Goal: Find specific page/section: Find specific page/section

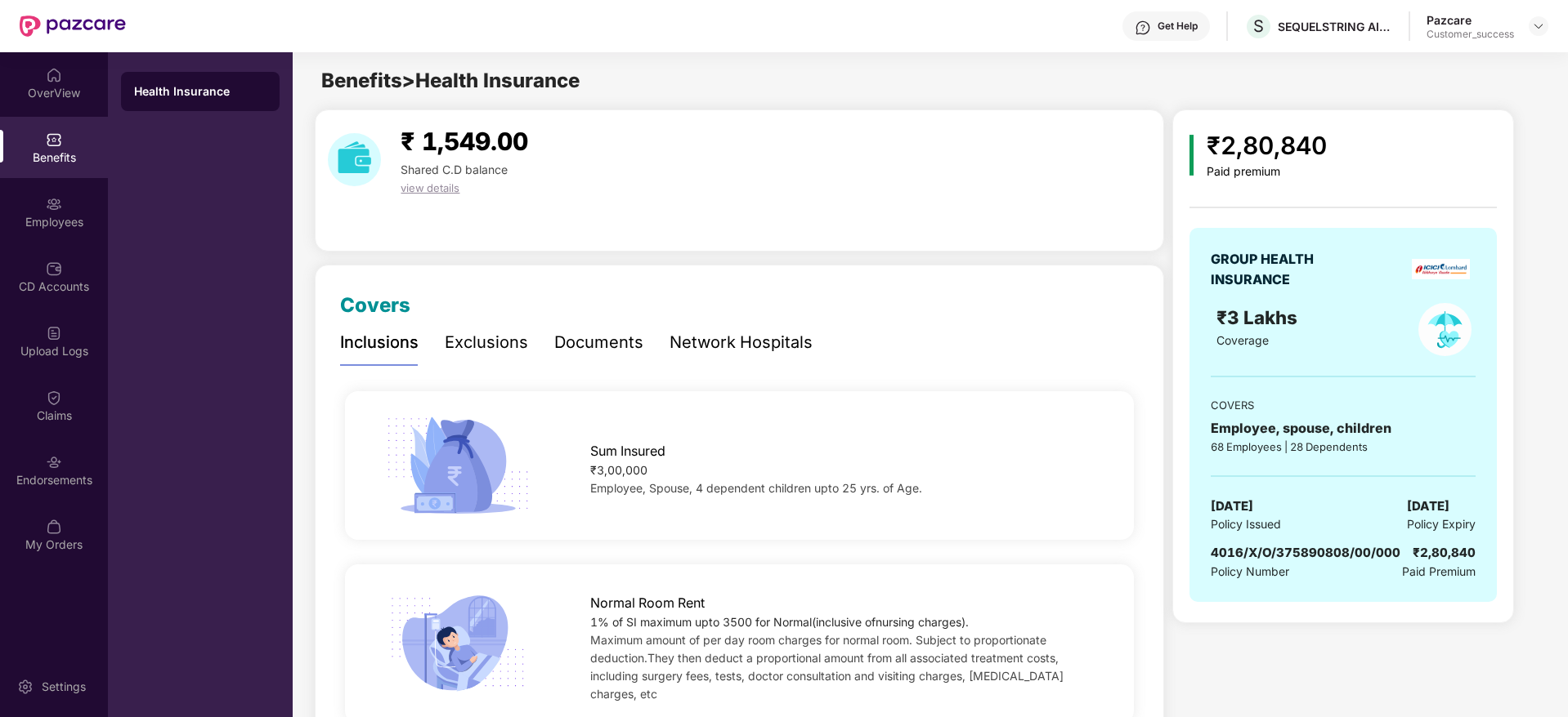
click at [1530, 28] on div at bounding box center [1538, 26] width 20 height 20
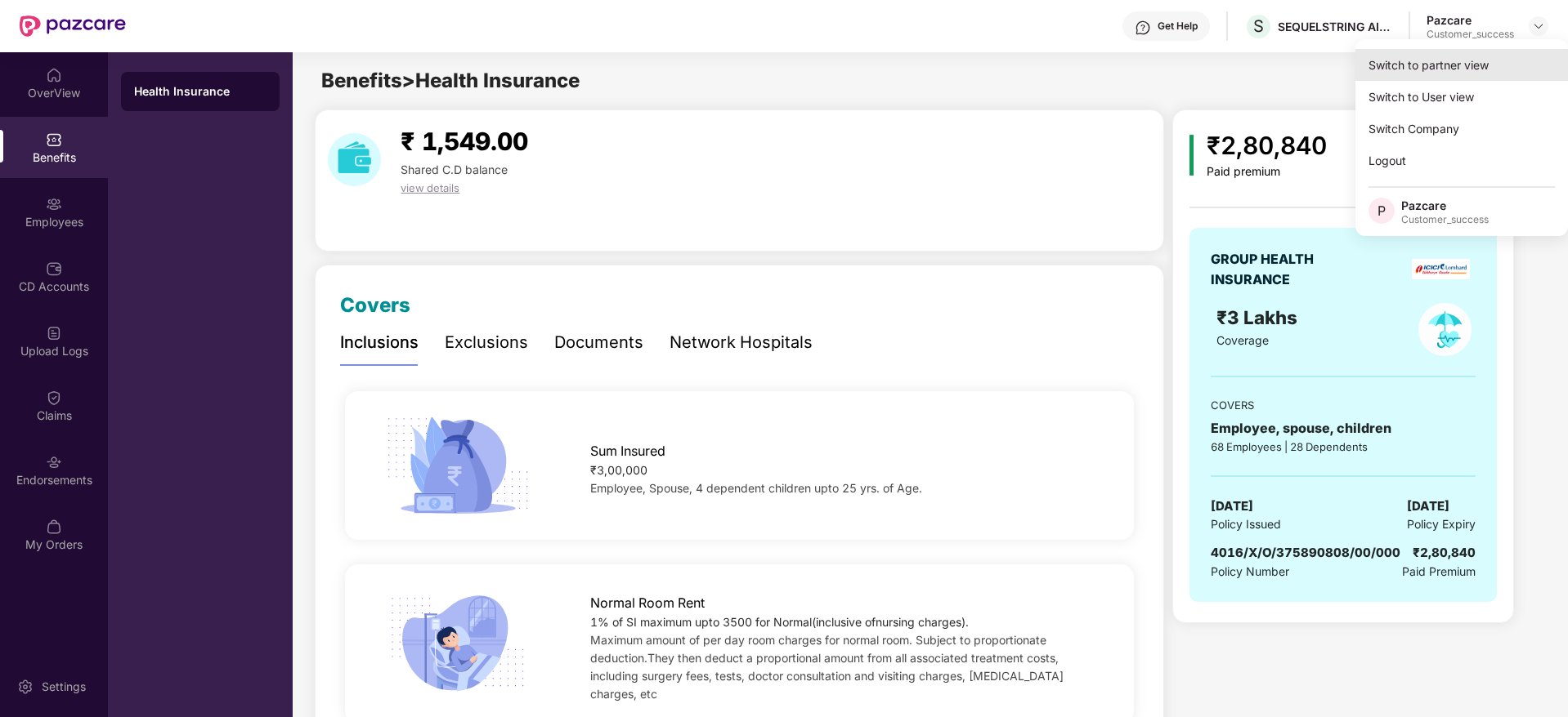
click at [1499, 60] on div "Switch to partner view" at bounding box center [1462, 64] width 212 height 32
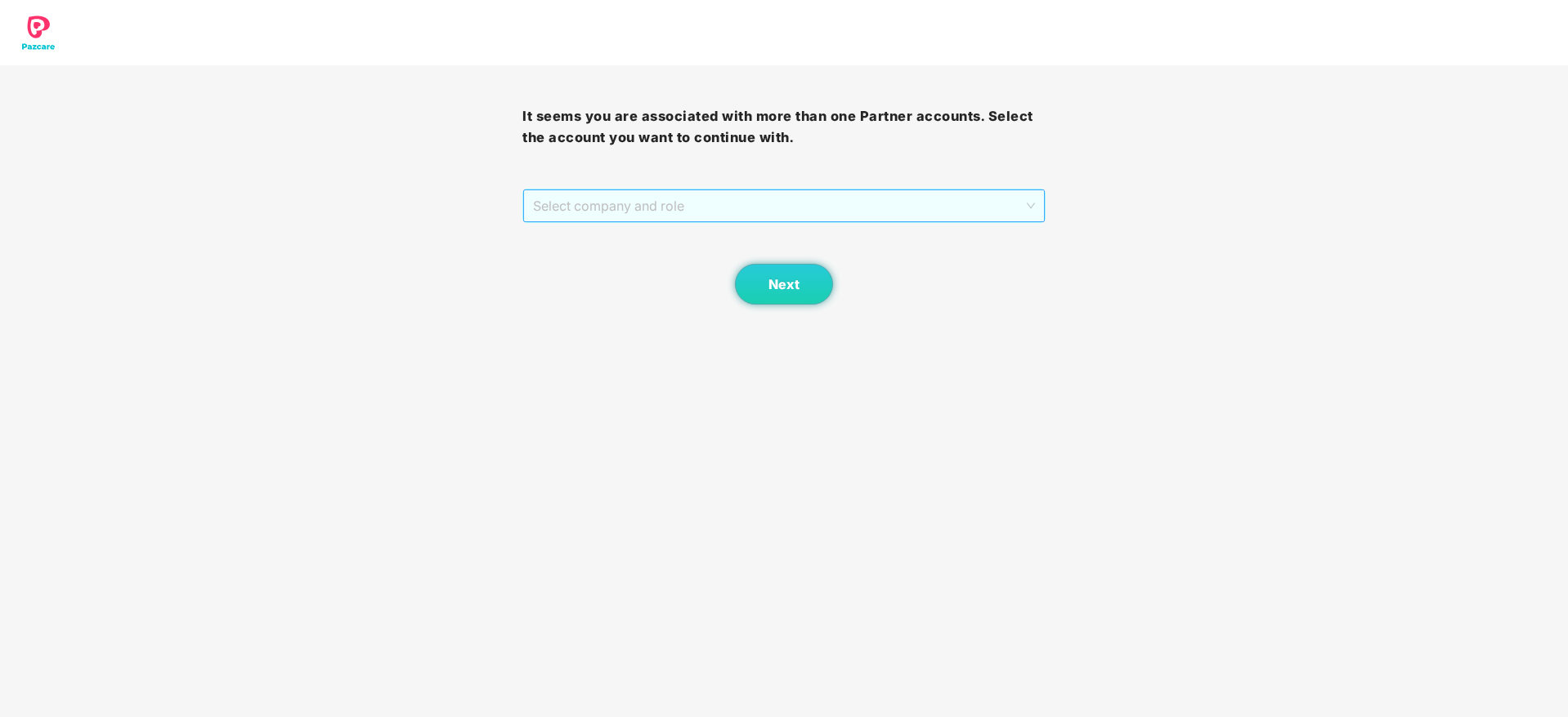
click at [800, 219] on span "Select company and role" at bounding box center [784, 206] width 501 height 31
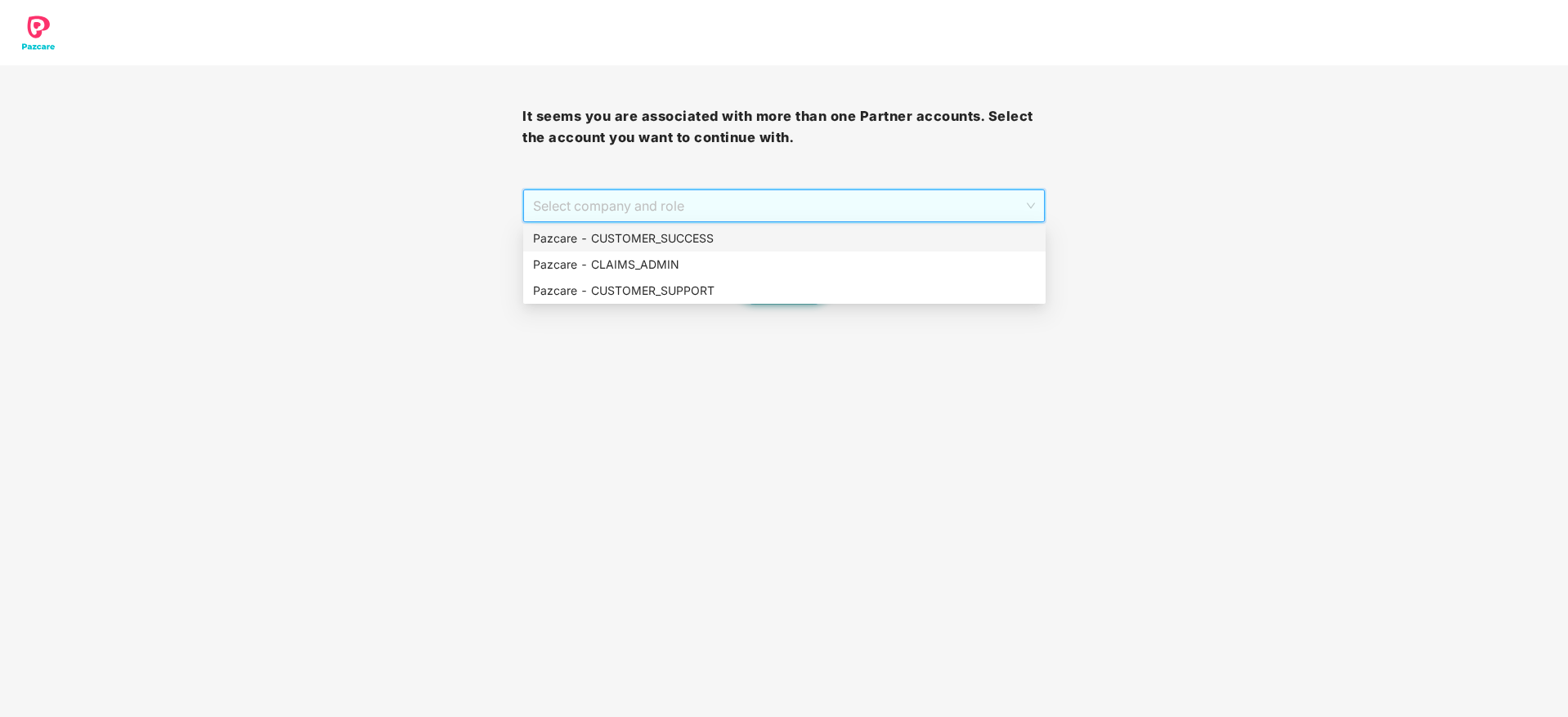
click at [786, 242] on div "Pazcare - CUSTOMER_SUCCESS" at bounding box center [784, 239] width 503 height 18
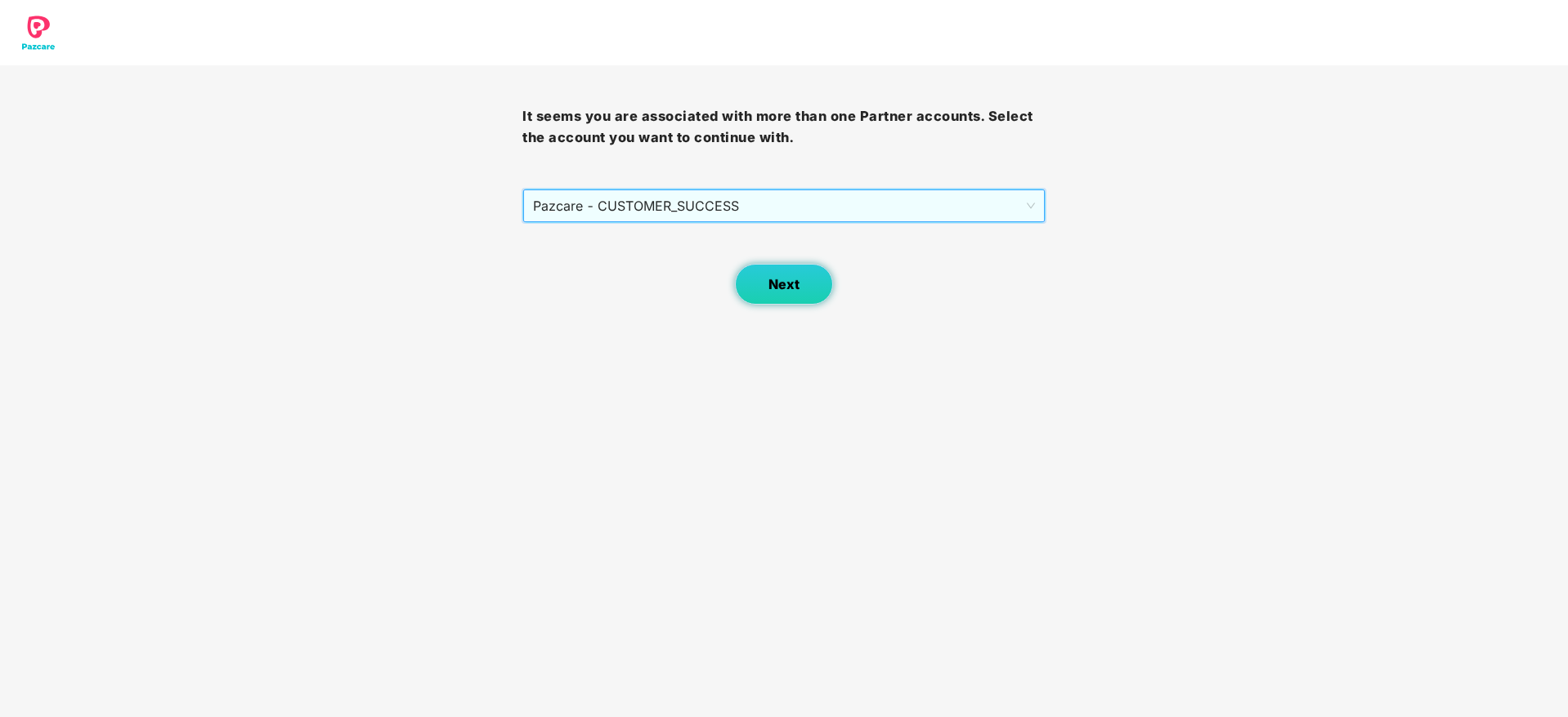
click at [759, 271] on button "Next" at bounding box center [784, 284] width 98 height 41
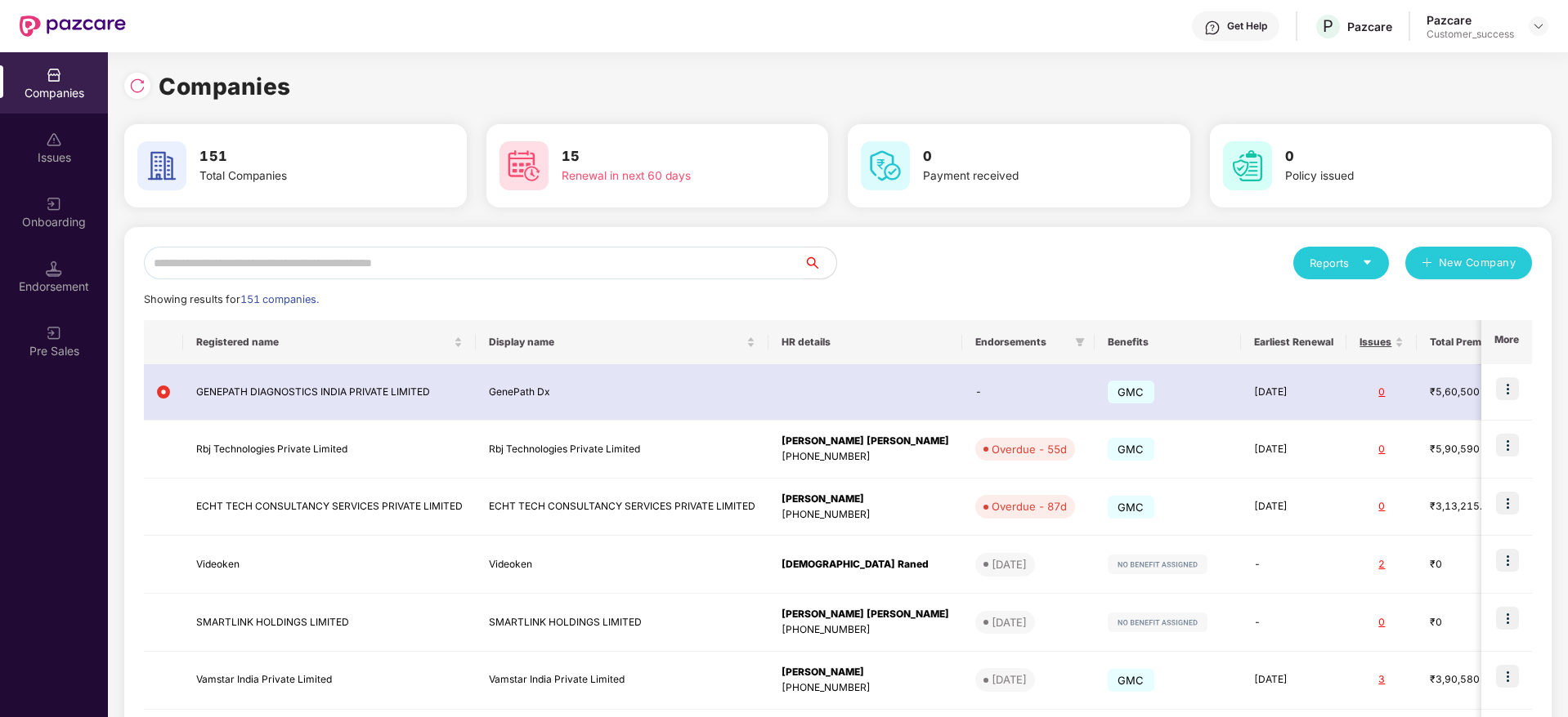
click at [724, 269] on input "text" at bounding box center [473, 263] width 659 height 33
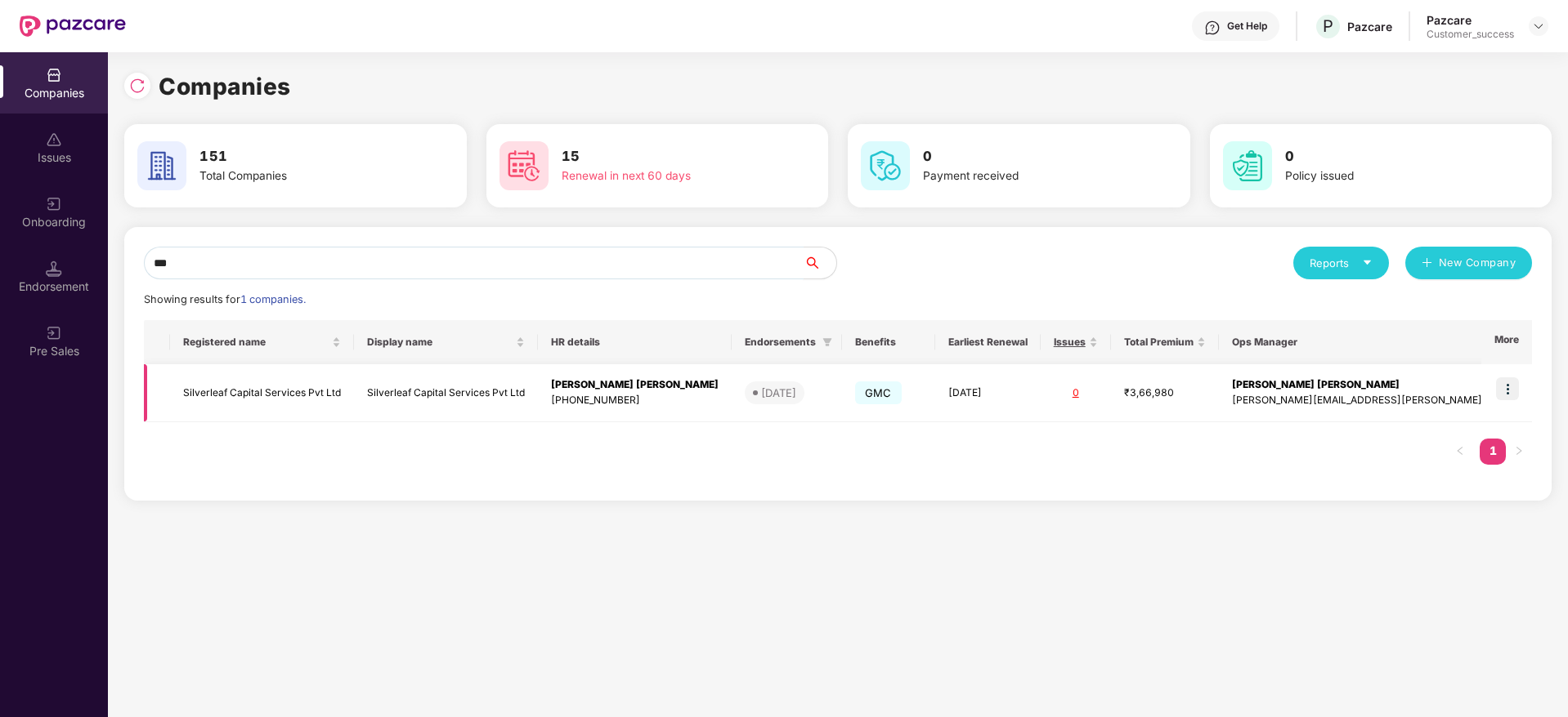
type input "***"
click at [740, 398] on td "[DATE]" at bounding box center [787, 393] width 111 height 58
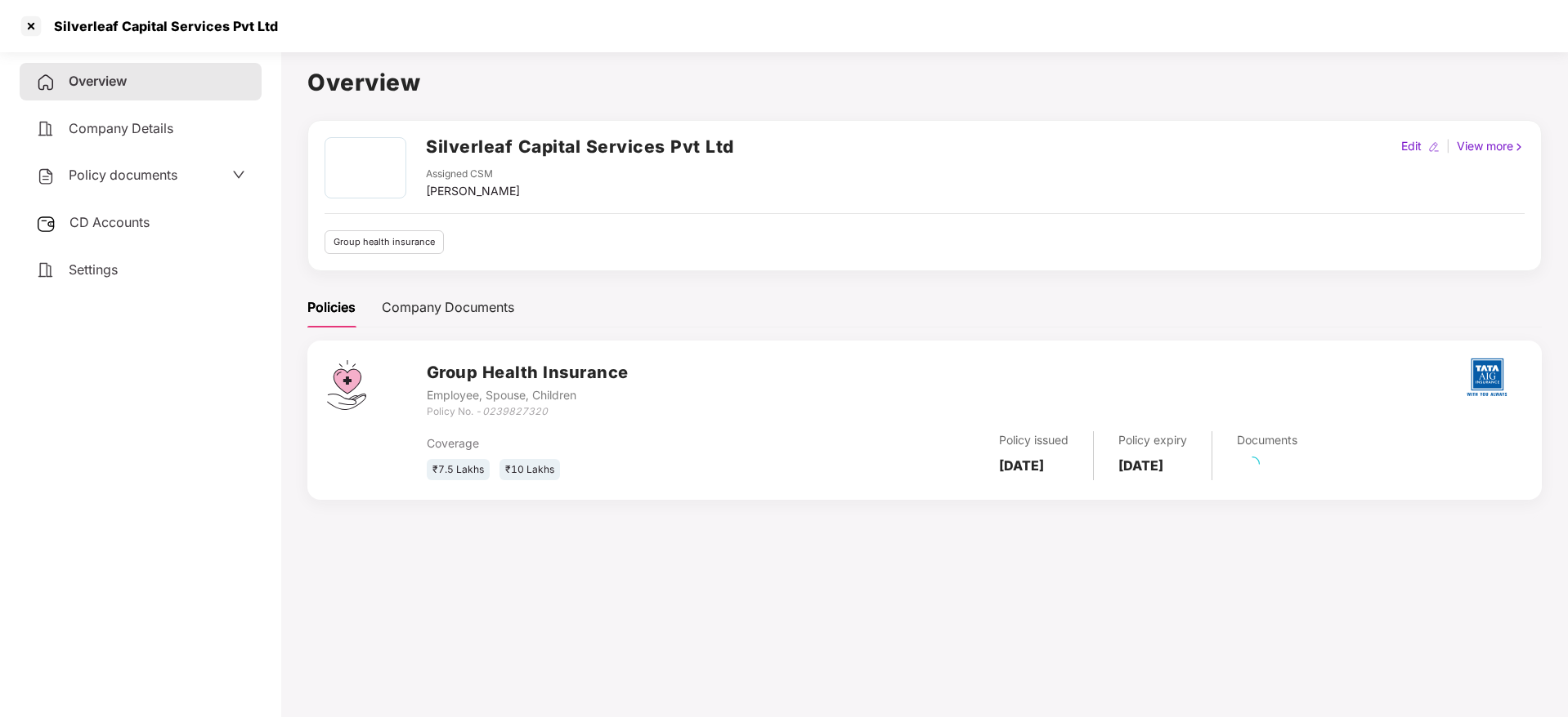
click at [78, 179] on span "Policy documents" at bounding box center [123, 175] width 109 height 16
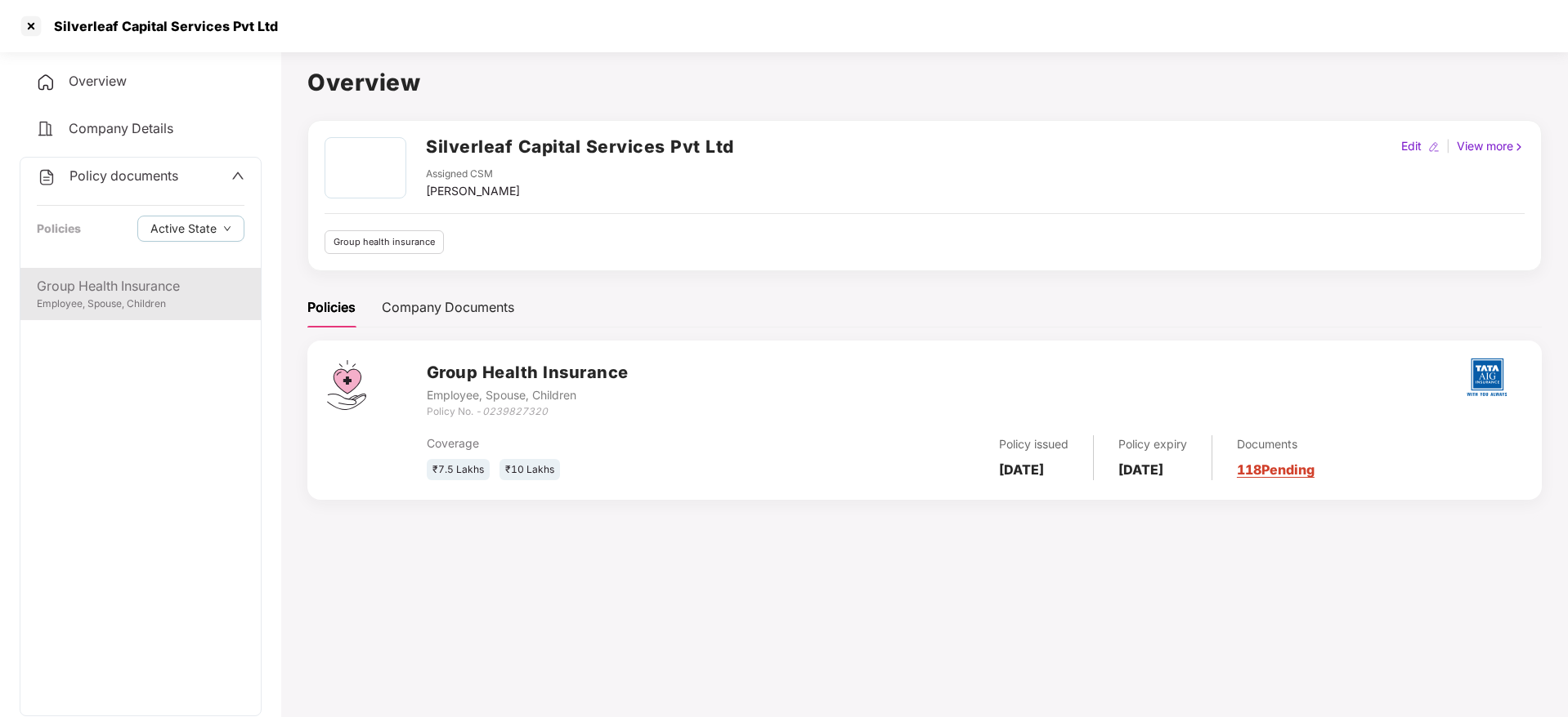
drag, startPoint x: 131, startPoint y: 280, endPoint x: 215, endPoint y: 276, distance: 84.1
click at [133, 281] on div "Group Health Insurance" at bounding box center [141, 286] width 208 height 21
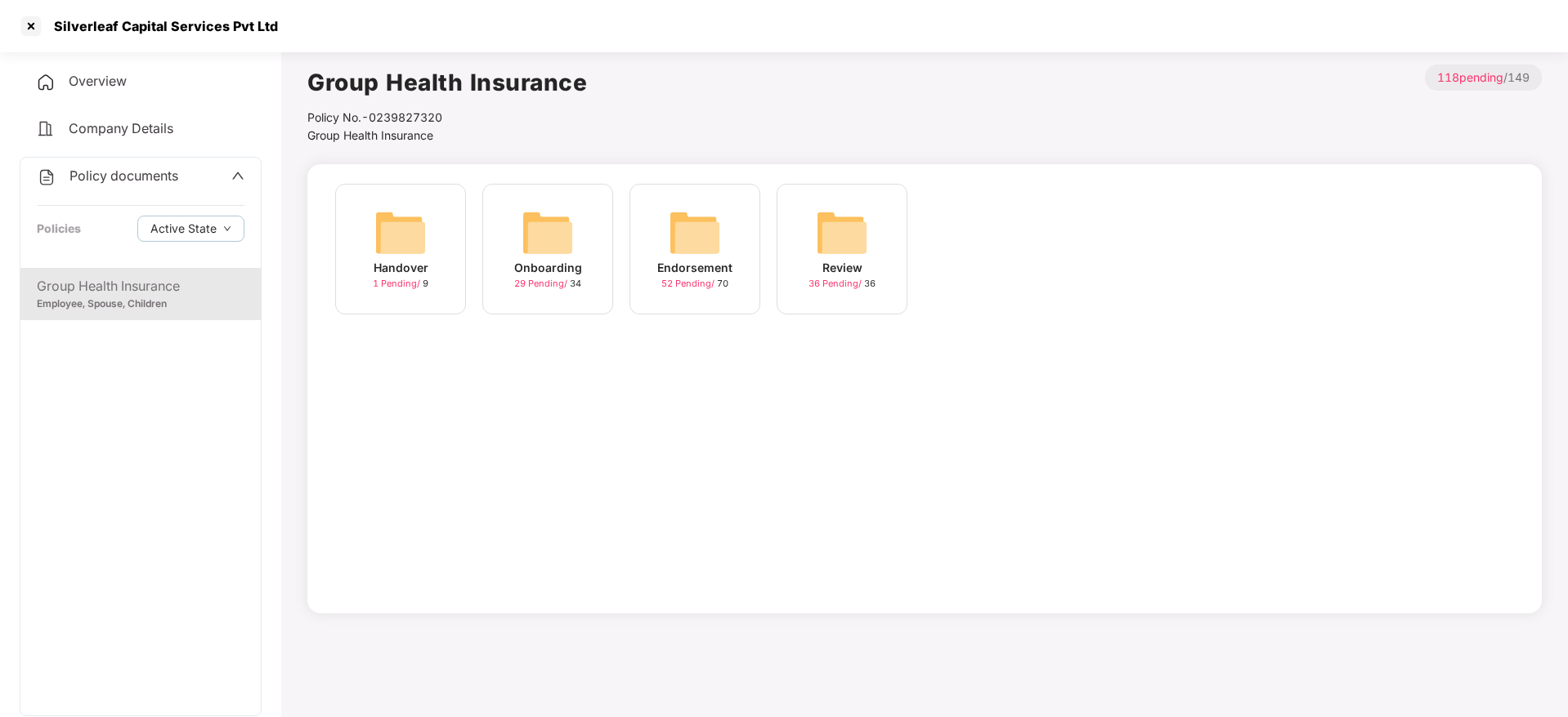
click at [585, 244] on div "Onboarding 29 Pending / 34" at bounding box center [547, 250] width 131 height 131
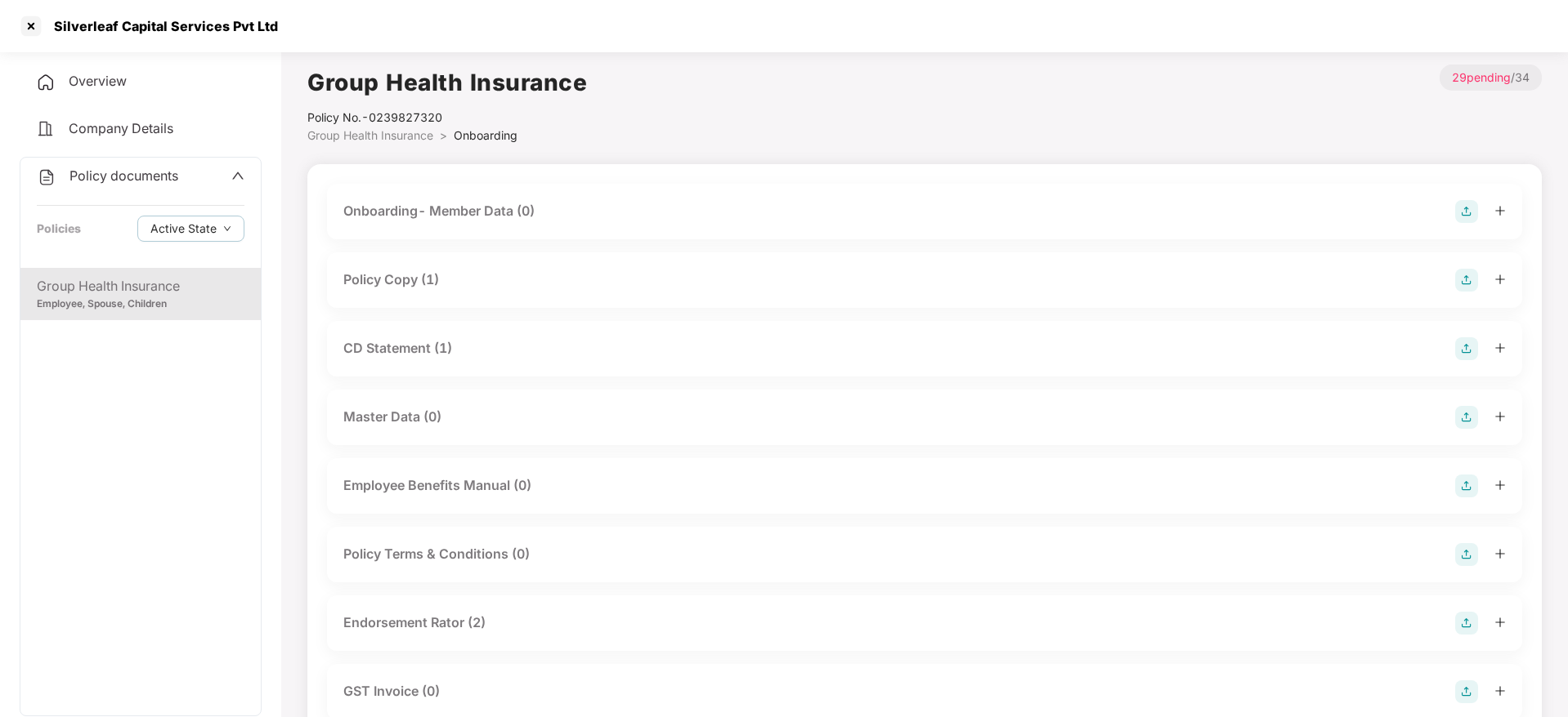
click at [469, 272] on div "Policy Copy (1)" at bounding box center [924, 280] width 1162 height 23
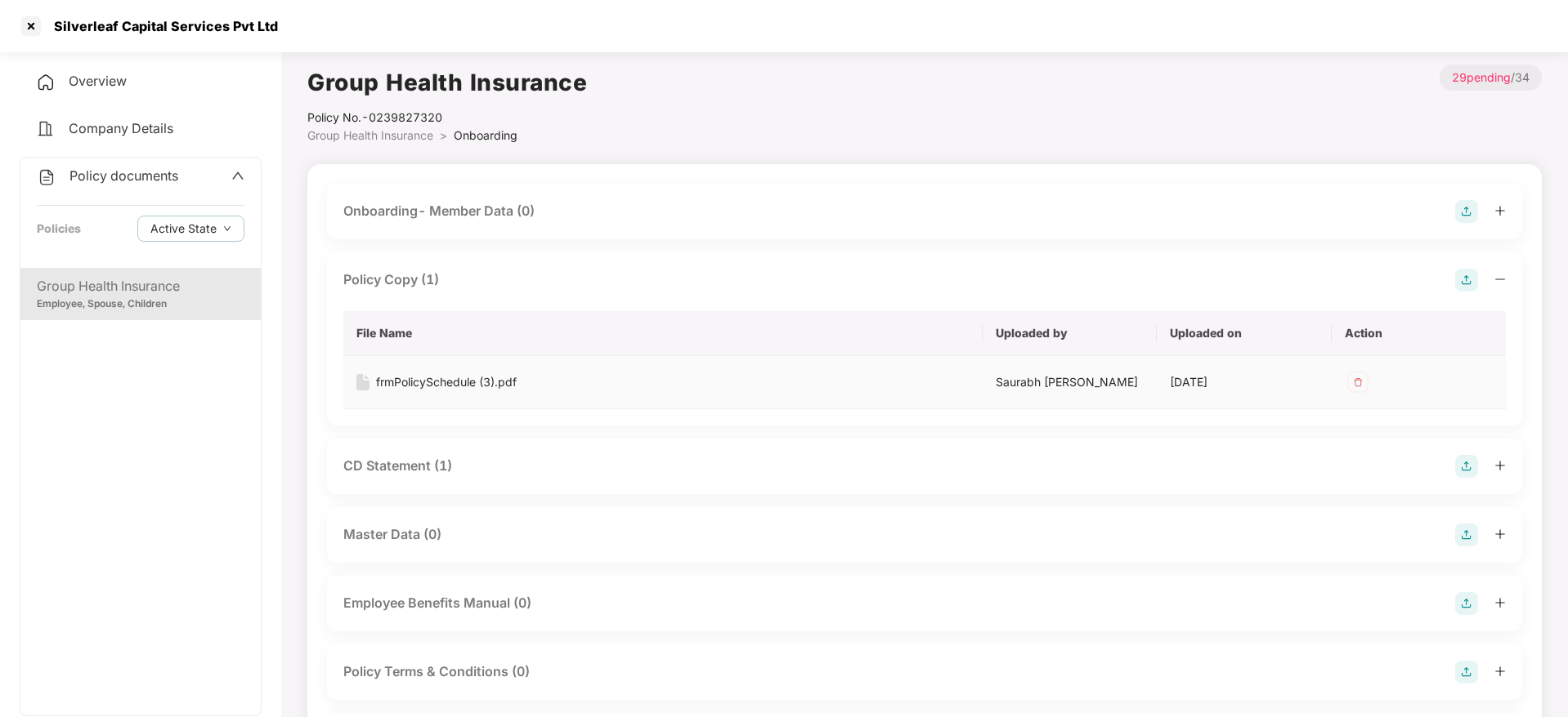
click at [447, 374] on div "frmPolicySchedule (3).pdf" at bounding box center [446, 382] width 141 height 18
click at [29, 36] on div at bounding box center [31, 25] width 26 height 26
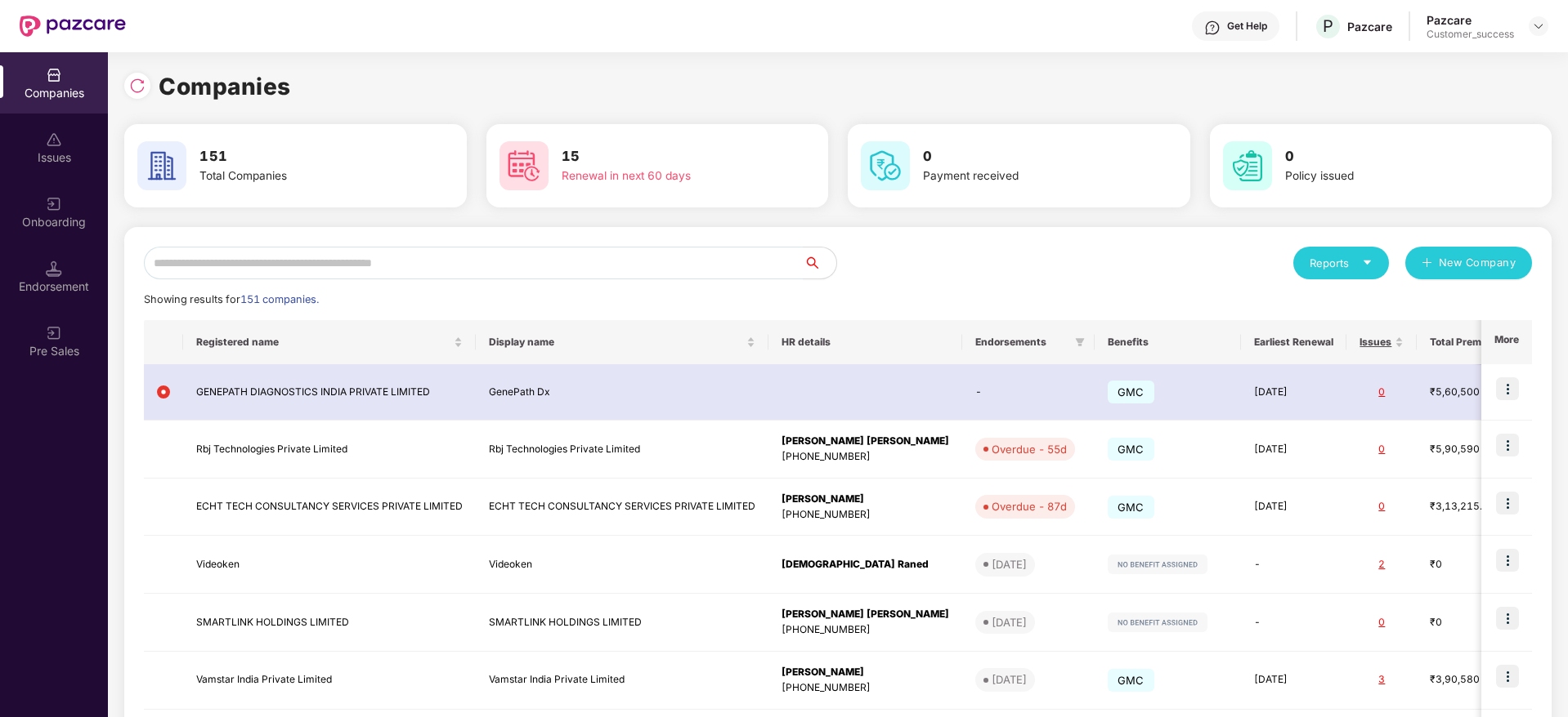
click at [289, 280] on div "Reports New Company Showing results for 151 companies. Registered name Display …" at bounding box center [837, 623] width 1388 height 752
drag, startPoint x: 311, startPoint y: 259, endPoint x: 319, endPoint y: 254, distance: 9.4
click at [312, 259] on input "text" at bounding box center [473, 263] width 659 height 33
paste input "**********"
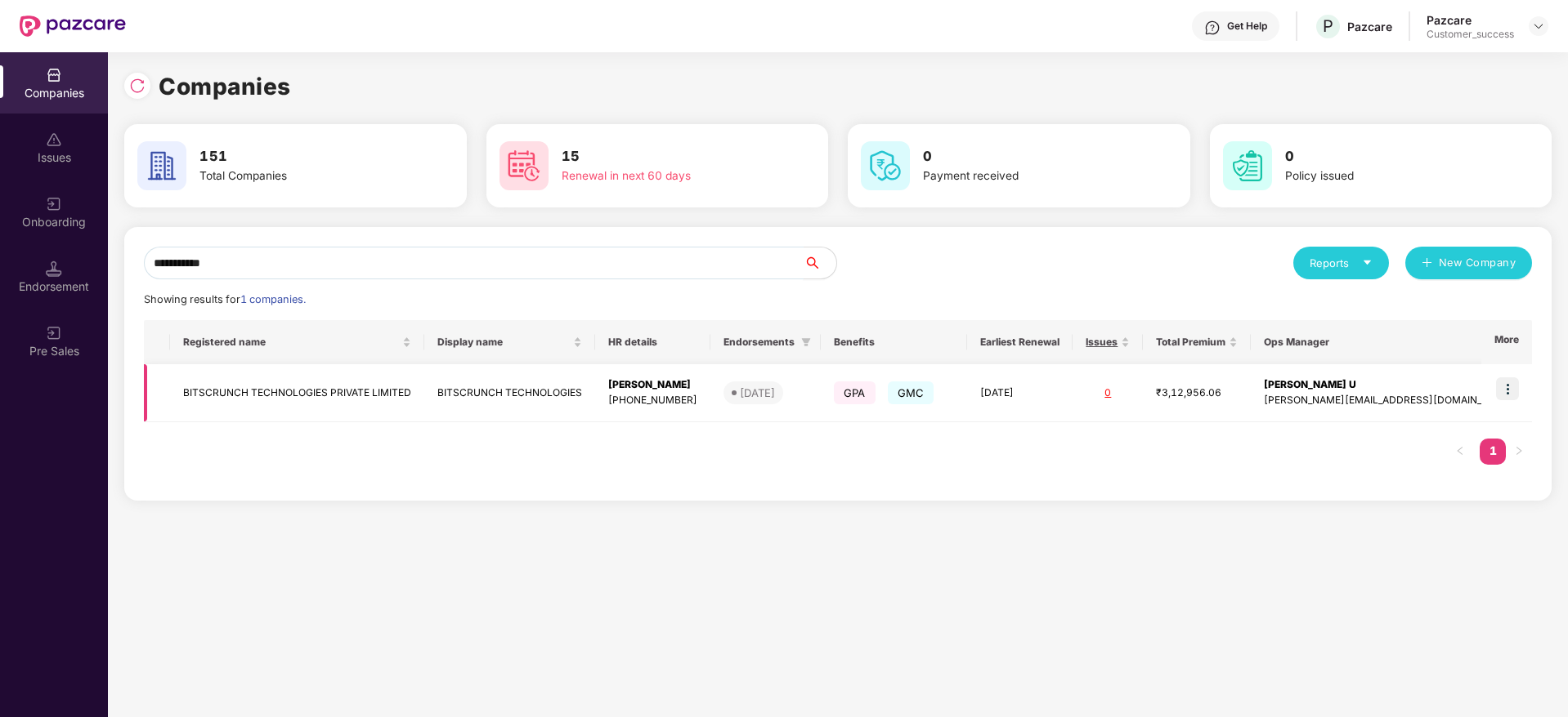
type input "**********"
drag, startPoint x: 1499, startPoint y: 377, endPoint x: 1511, endPoint y: 389, distance: 17.0
click at [1512, 365] on td at bounding box center [1506, 393] width 51 height 58
click at [1512, 379] on img at bounding box center [1506, 388] width 23 height 23
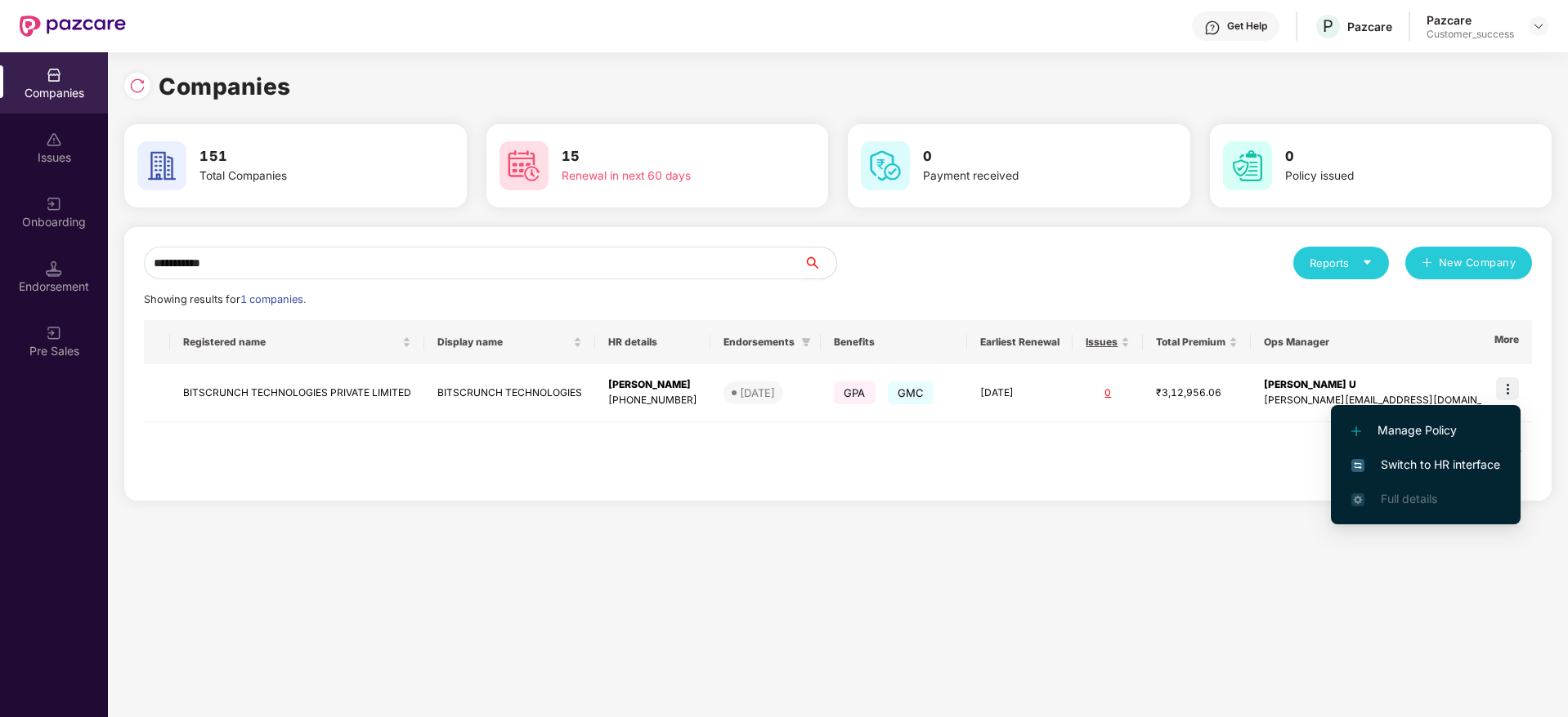
click at [1495, 458] on span "Switch to HR interface" at bounding box center [1425, 465] width 149 height 18
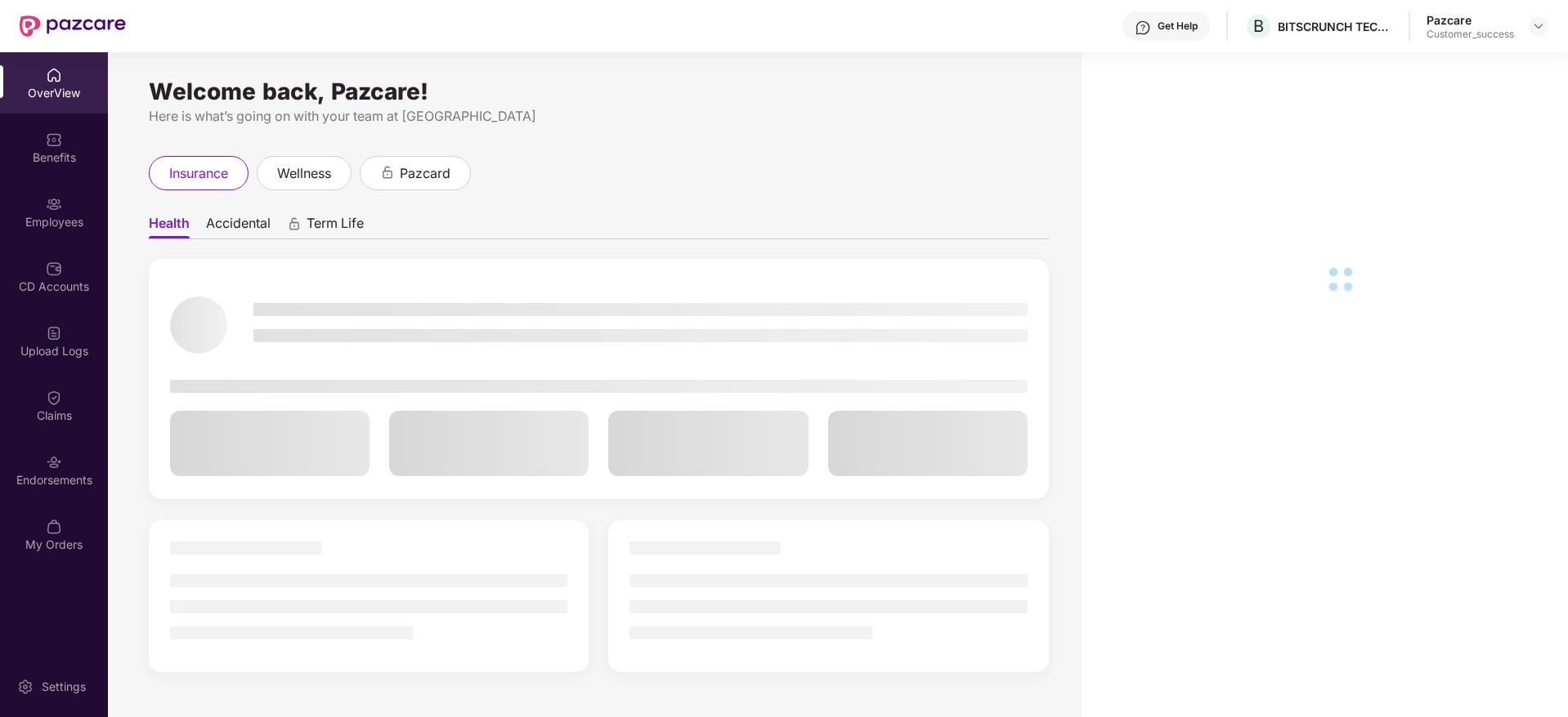
click at [13, 167] on div "Benefits" at bounding box center [54, 148] width 108 height 62
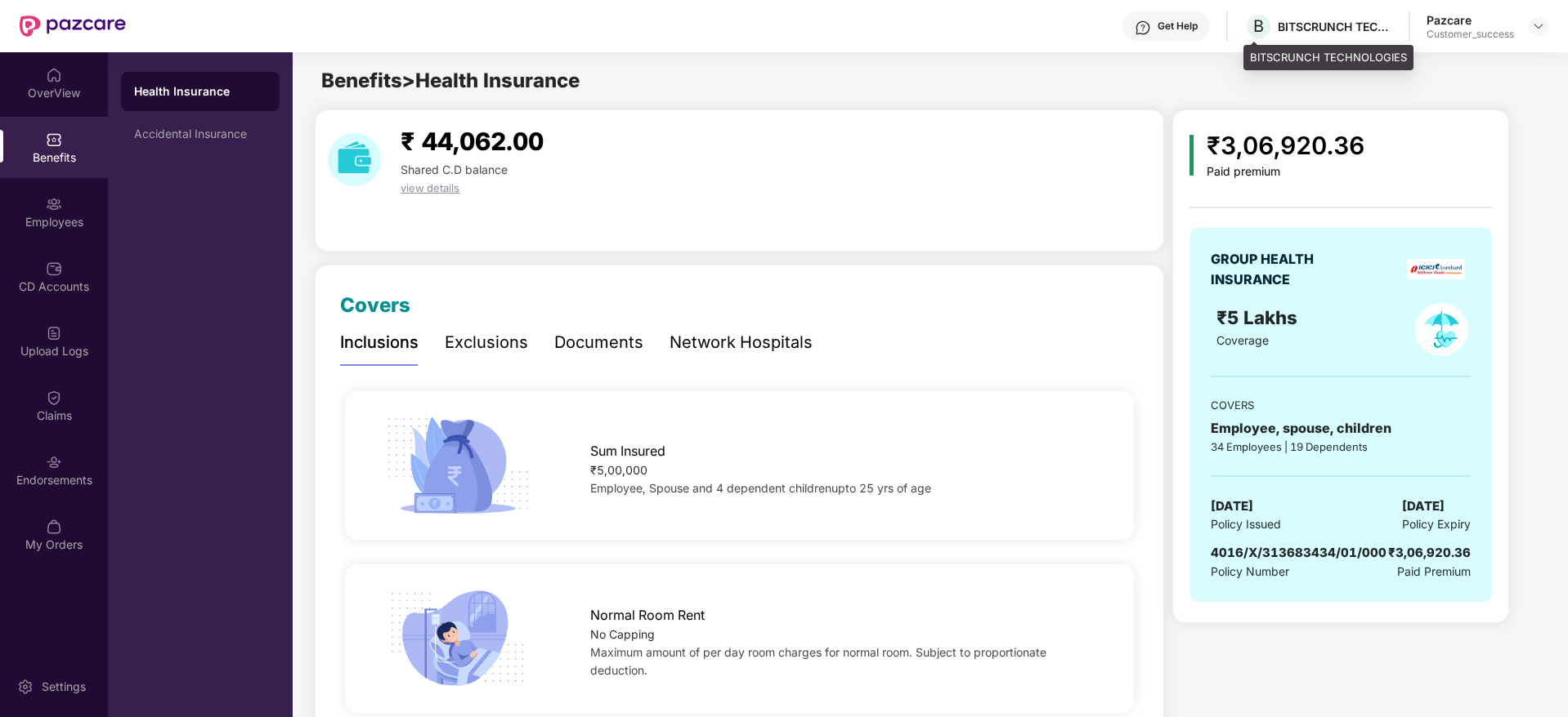
click at [1313, 53] on div "BITSCRUNCH TECHNOLOGIES" at bounding box center [1327, 58] width 170 height 26
click at [1292, 37] on div "B BITSCRUNCH TECHNOLOGIES" at bounding box center [1317, 27] width 148 height 29
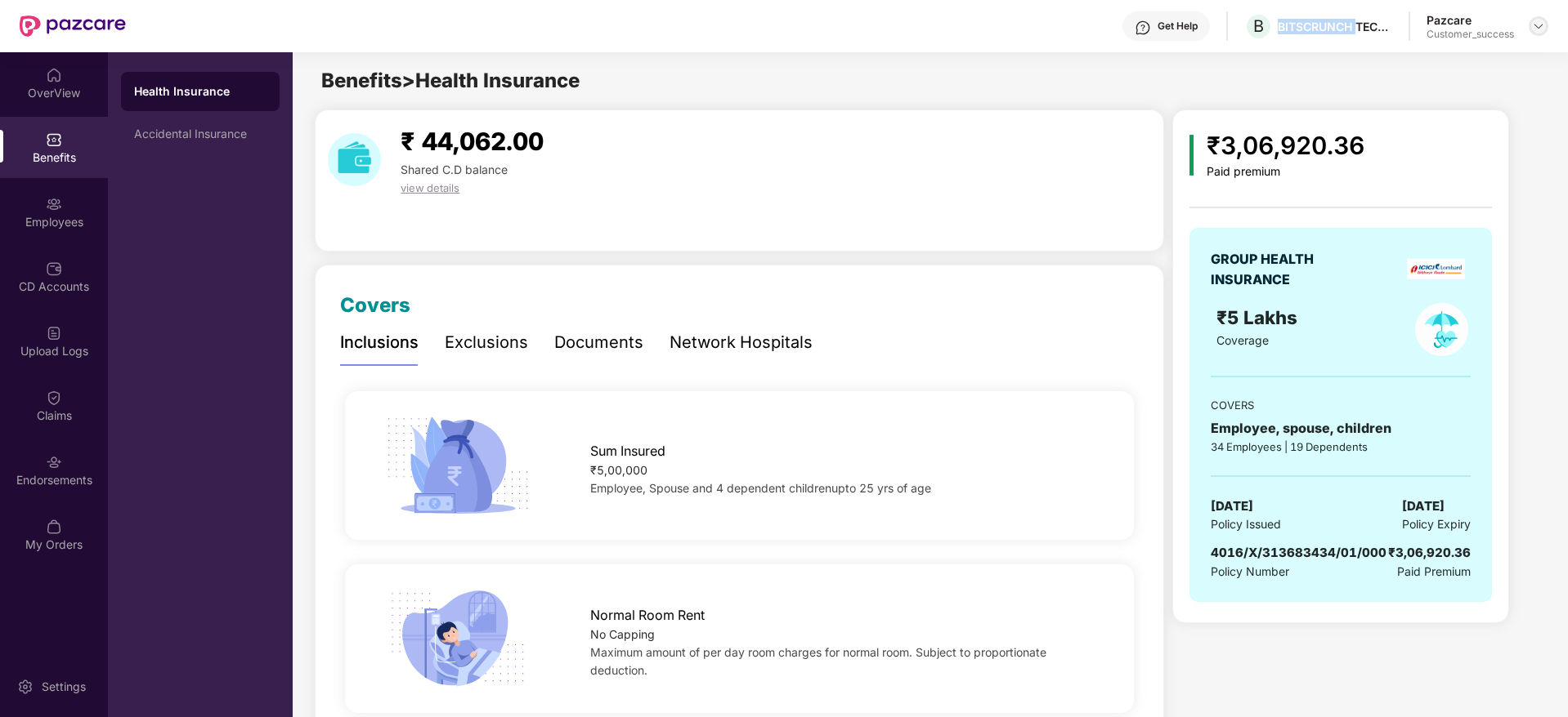
copy div "BITSCRUNCH"
click at [1544, 20] on img at bounding box center [1538, 26] width 13 height 13
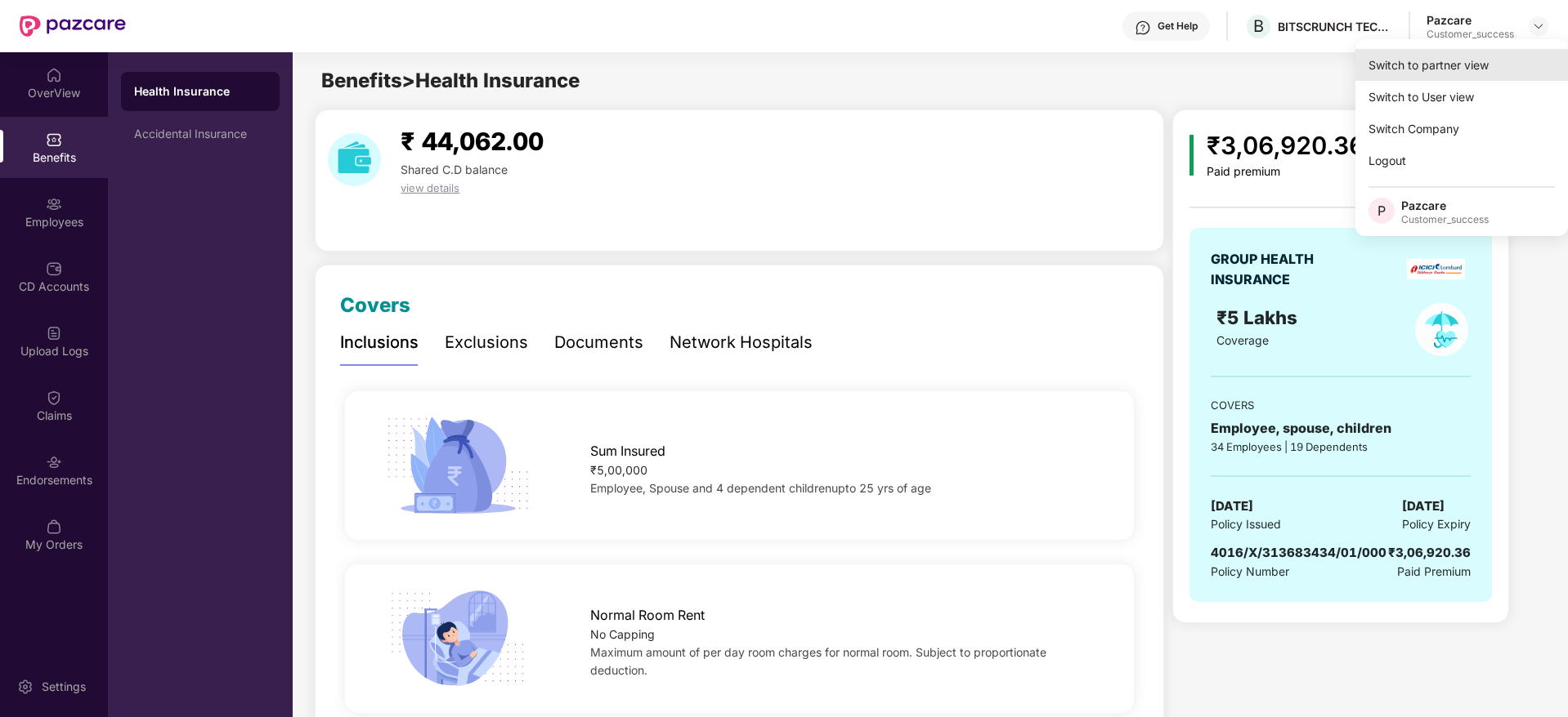
click at [1504, 77] on div "Switch to partner view" at bounding box center [1462, 64] width 212 height 32
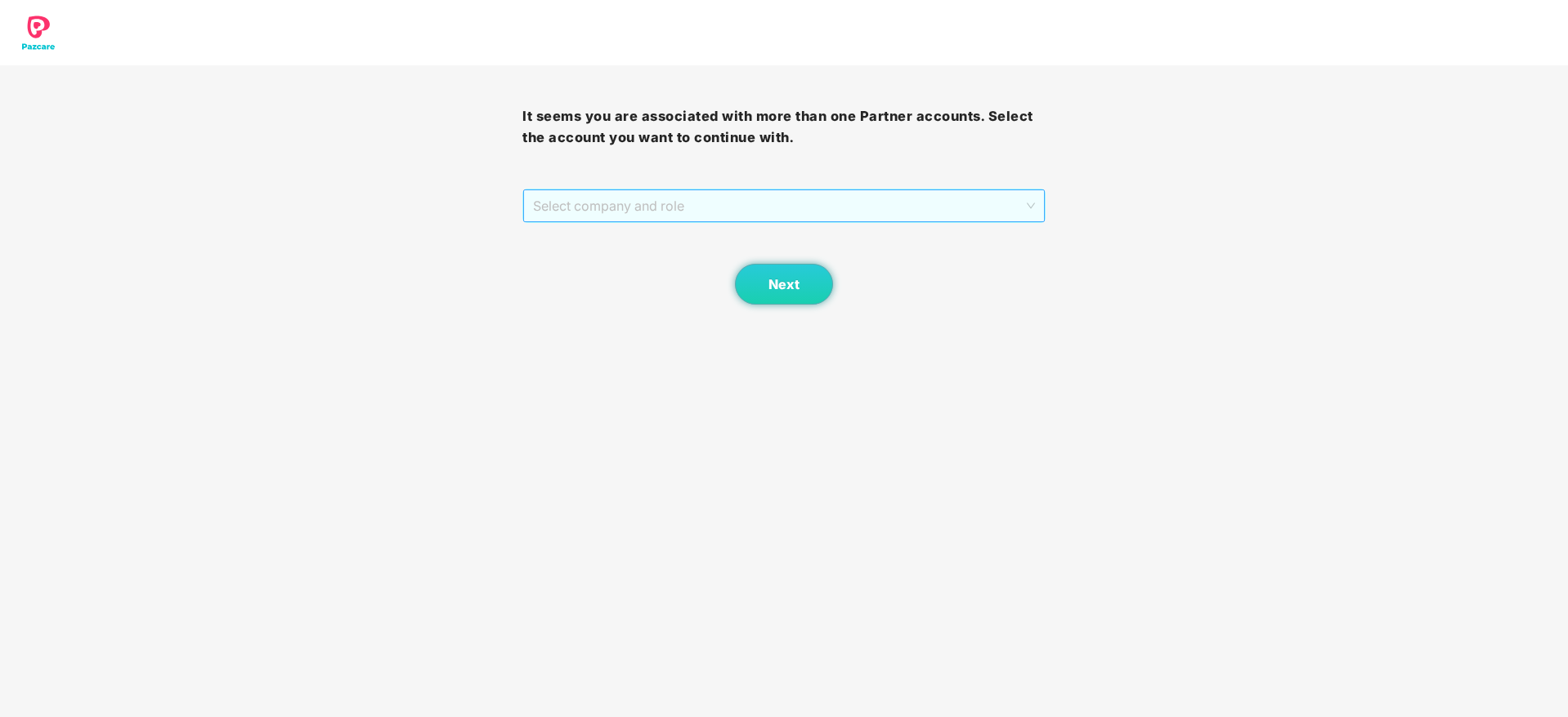
click at [920, 209] on span "Select company and role" at bounding box center [784, 206] width 501 height 31
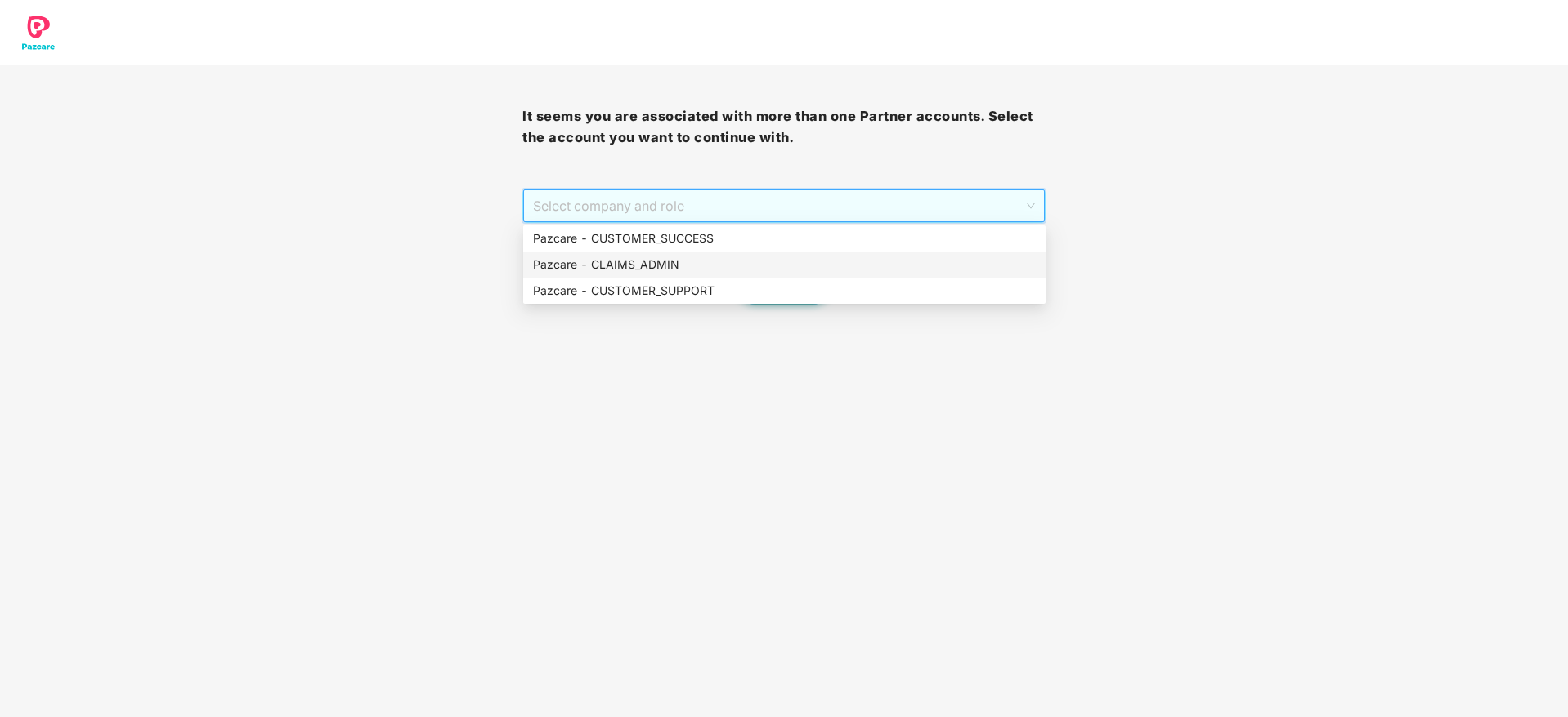
click at [891, 265] on div "Pazcare - CLAIMS_ADMIN" at bounding box center [784, 265] width 503 height 18
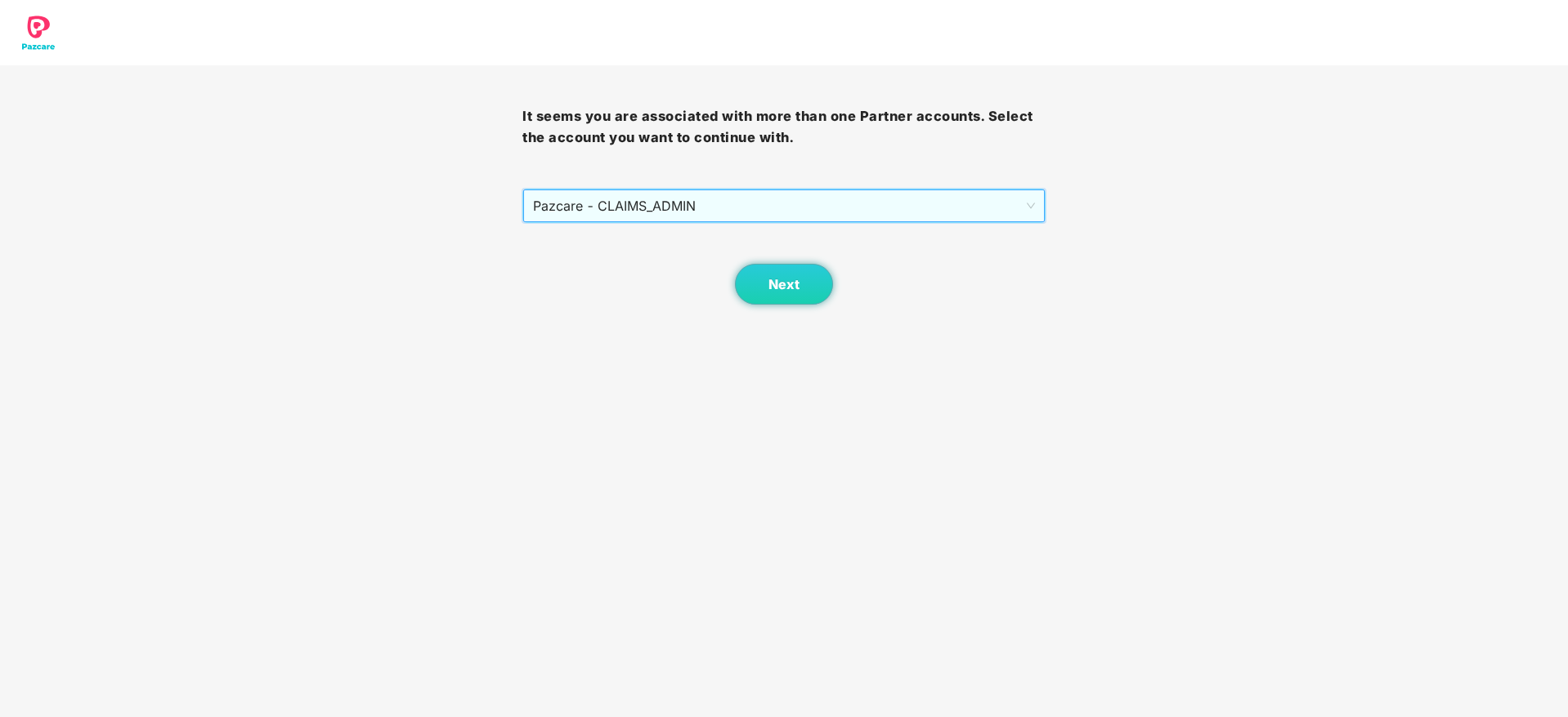
click at [857, 245] on div "Next" at bounding box center [783, 264] width 522 height 82
click at [852, 228] on div "Next" at bounding box center [783, 264] width 522 height 82
click at [852, 213] on span "Pazcare - CLAIMS_ADMIN" at bounding box center [784, 206] width 501 height 31
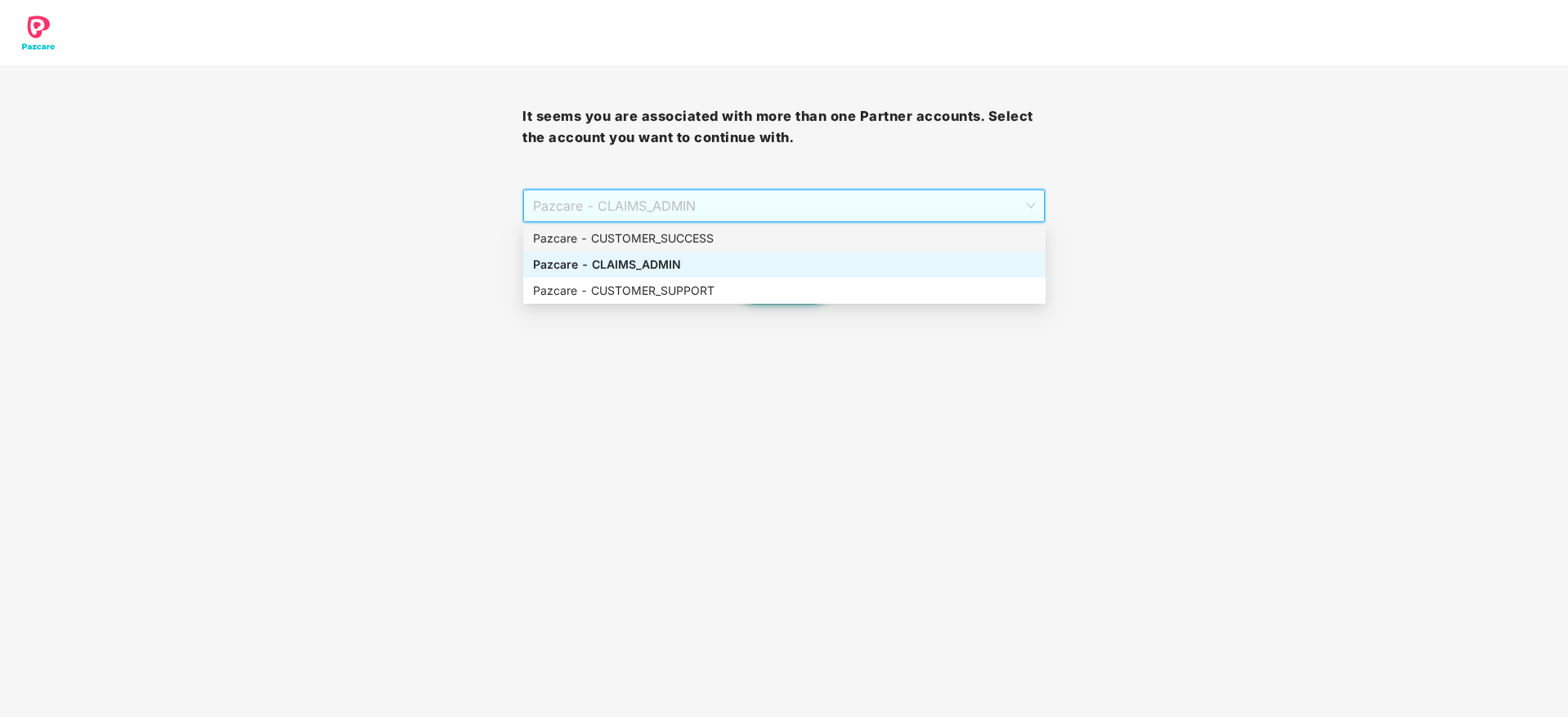
click at [849, 231] on div "Pazcare - CUSTOMER_SUCCESS" at bounding box center [784, 239] width 503 height 18
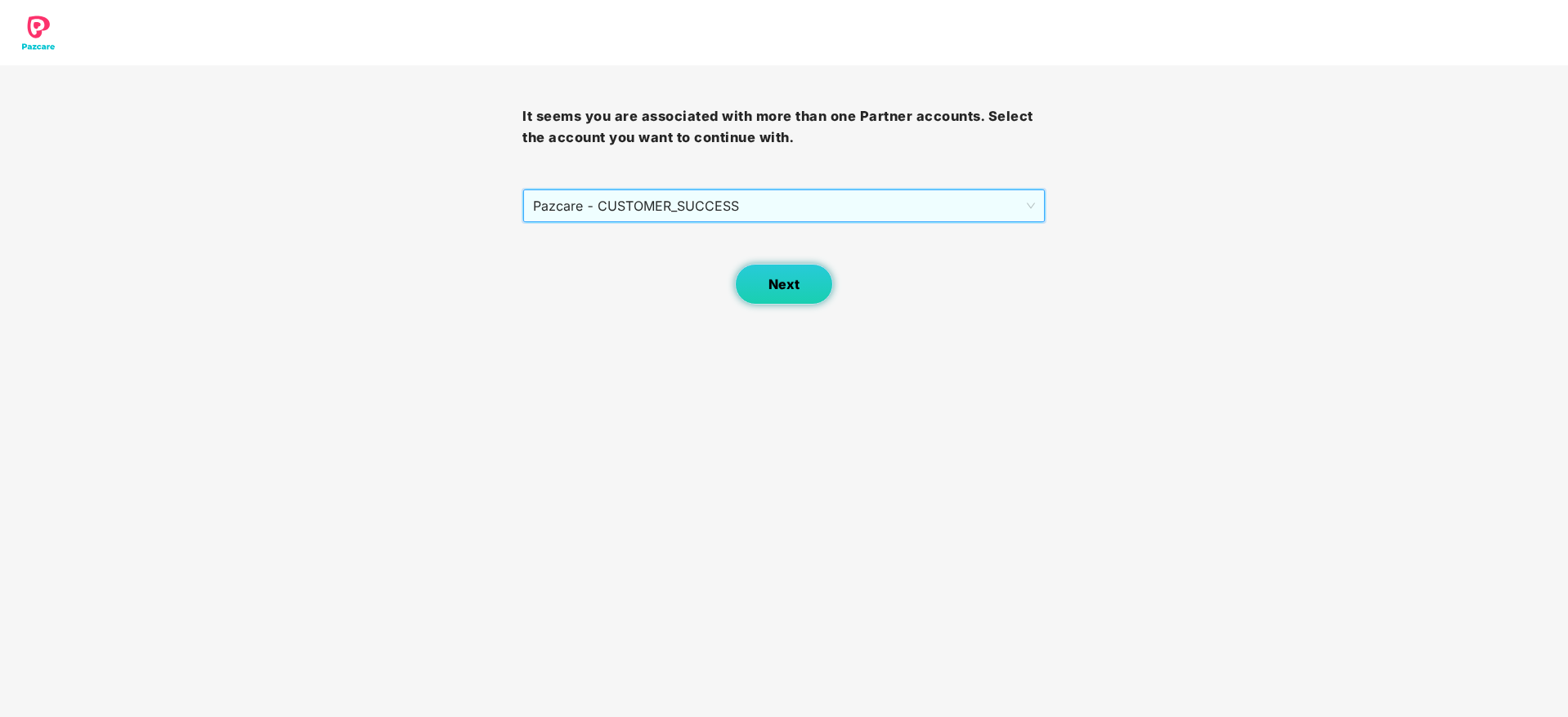
click at [818, 272] on button "Next" at bounding box center [784, 284] width 98 height 41
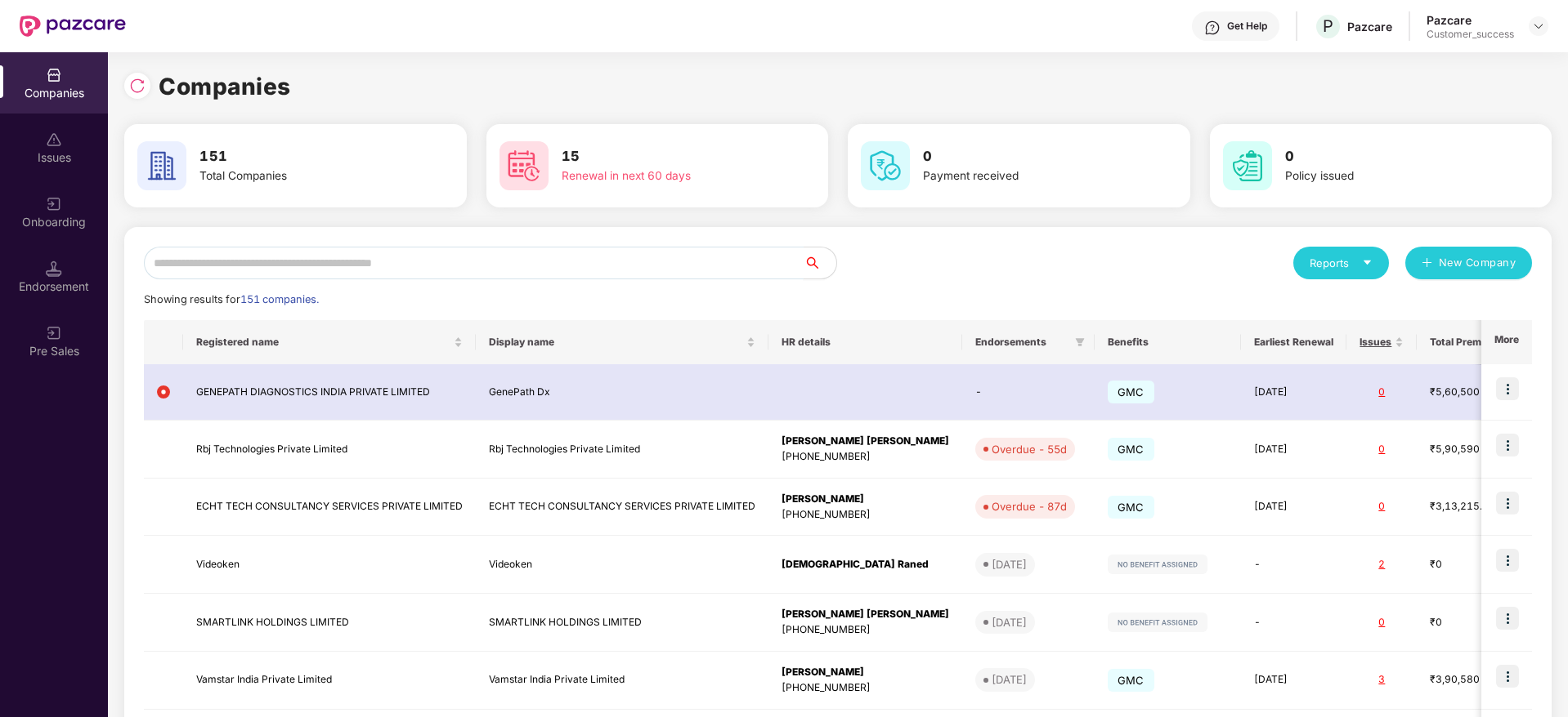
click at [652, 255] on input "text" at bounding box center [473, 263] width 659 height 33
paste input "**********"
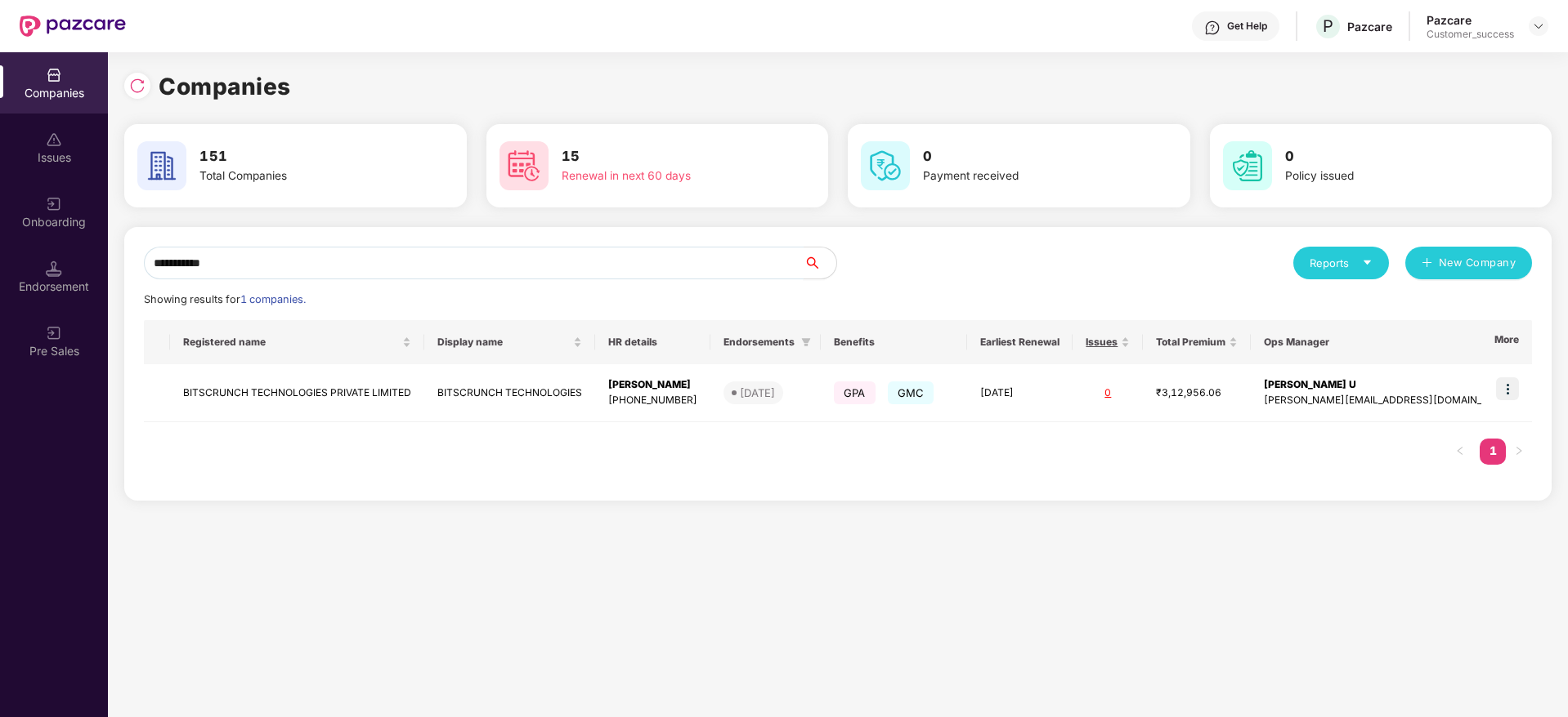
type input "**********"
